Goal: Navigation & Orientation: Find specific page/section

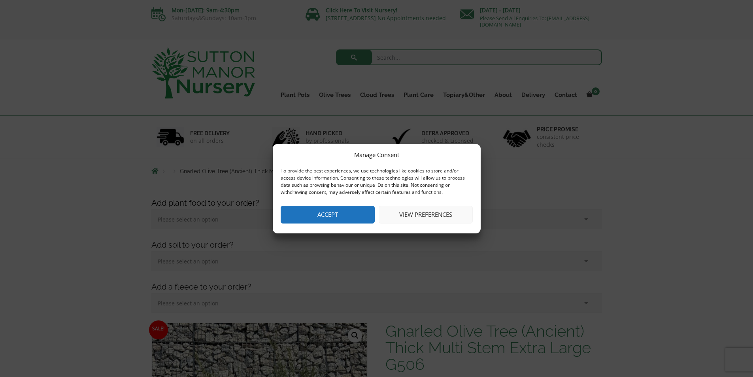
click at [363, 219] on button "Accept" at bounding box center [328, 215] width 94 height 18
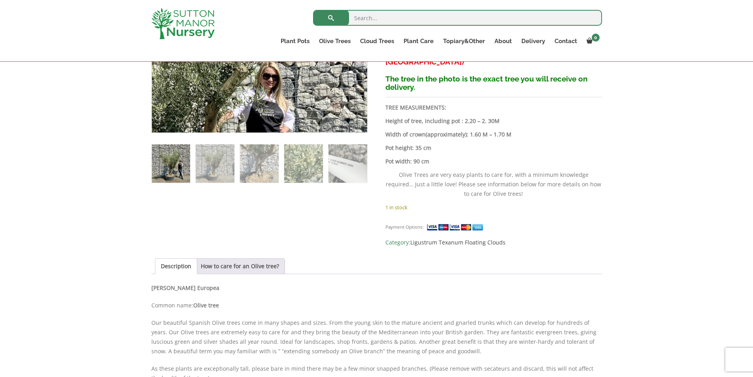
scroll to position [435, 0]
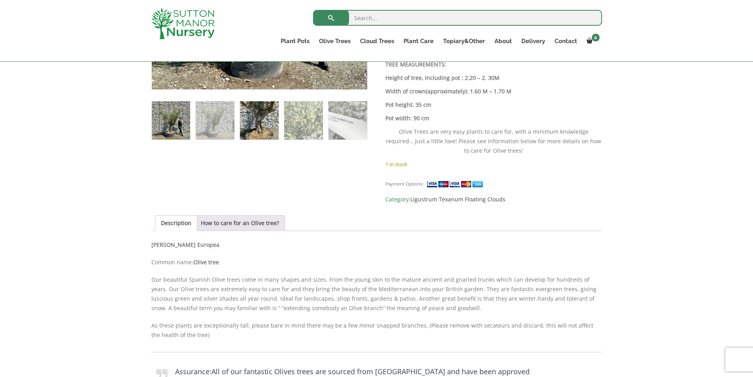
click at [269, 123] on img at bounding box center [259, 120] width 38 height 38
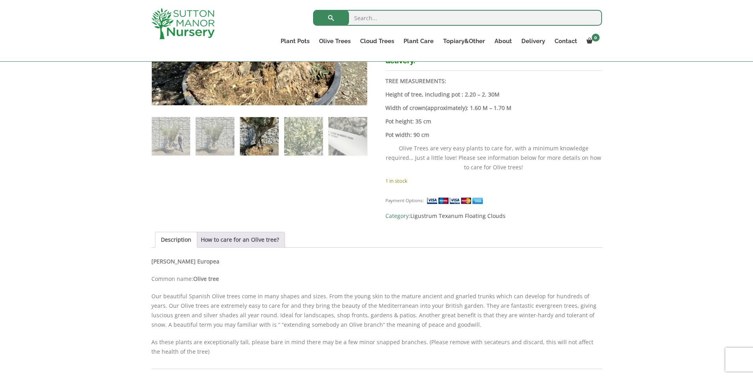
scroll to position [418, 0]
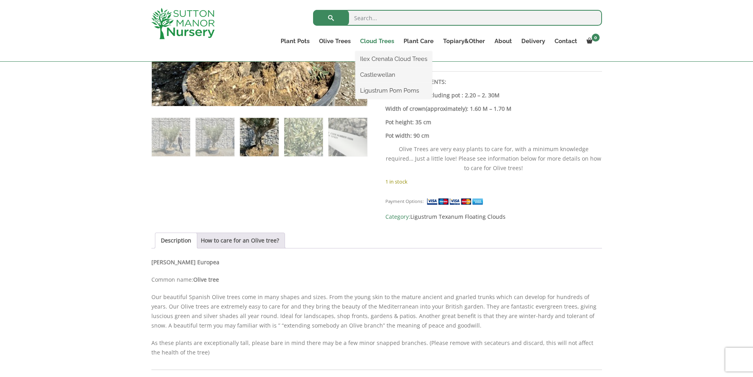
click at [383, 43] on link "Cloud Trees" at bounding box center [376, 41] width 43 height 11
click at [374, 43] on link "Cloud Trees" at bounding box center [376, 41] width 43 height 11
click at [378, 89] on link "Ligustrum Pom Poms" at bounding box center [393, 91] width 77 height 12
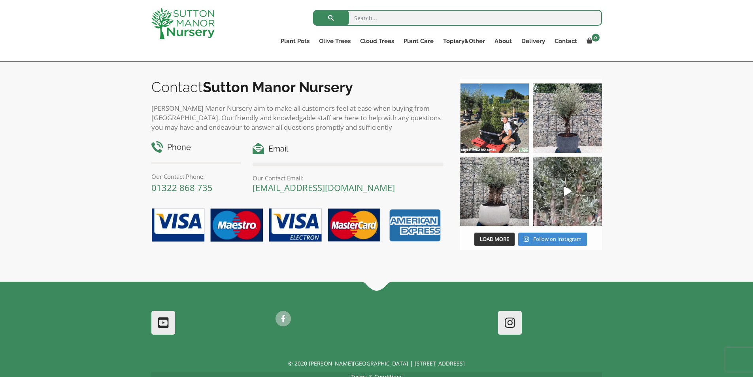
scroll to position [395, 0]
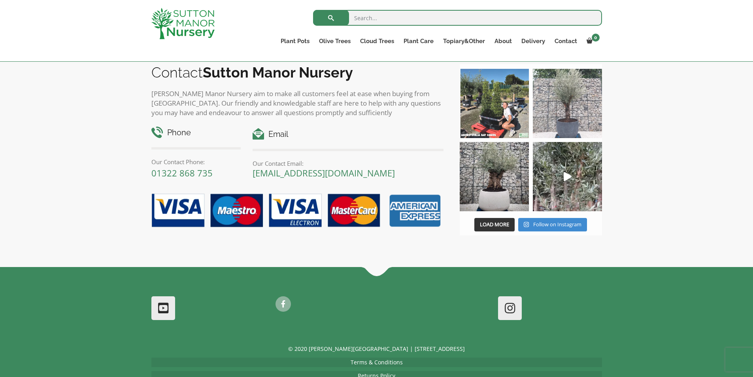
click at [571, 108] on img at bounding box center [567, 103] width 69 height 69
